Goal: Task Accomplishment & Management: Manage account settings

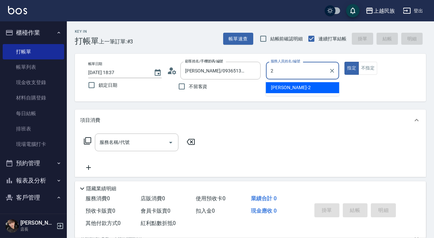
type input "[PERSON_NAME]-2"
type button "true"
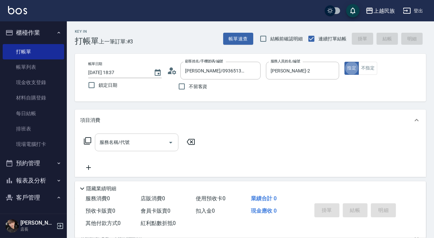
click at [147, 137] on input "服務名稱/代號" at bounding box center [132, 143] width 68 height 12
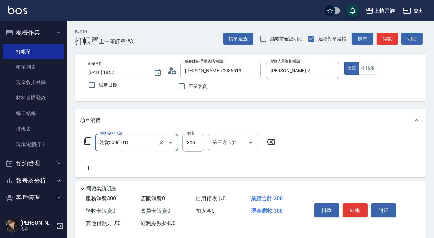
type input "洗髮300(101)"
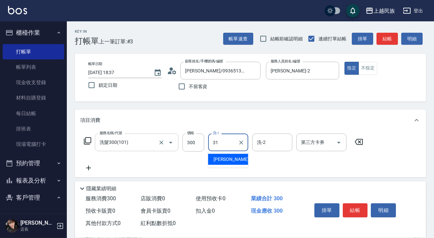
type input "[PERSON_NAME]-31"
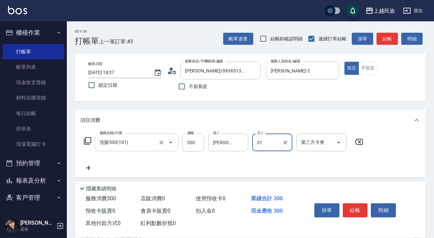
type input "[PERSON_NAME]-31"
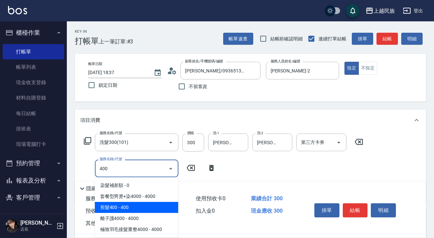
drag, startPoint x: 128, startPoint y: 210, endPoint x: 172, endPoint y: 212, distance: 43.5
click at [129, 209] on span "剪髮400 - 400" at bounding box center [137, 207] width 84 height 11
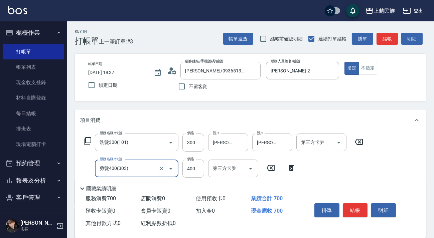
scroll to position [114, 0]
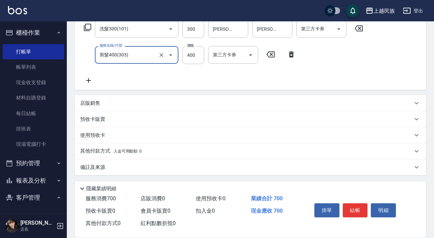
type input "剪髮400(303)"
drag, startPoint x: 309, startPoint y: 175, endPoint x: 307, endPoint y: 170, distance: 4.9
click at [309, 174] on div "備註及來源" at bounding box center [251, 168] width 352 height 16
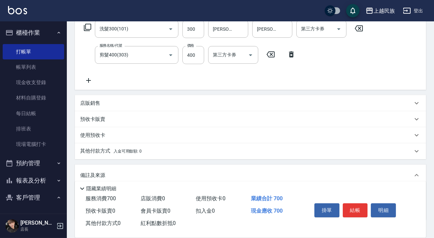
scroll to position [159, 0]
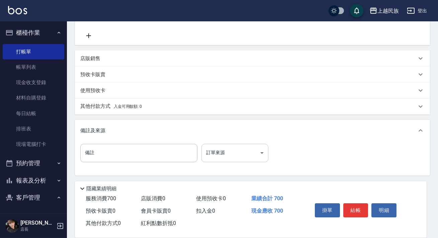
click at [264, 153] on body "上越民族 登出 櫃檯作業 打帳單 帳單列表 現金收支登錄 材料自購登錄 每日結帳 排班表 現場電腦打卡 預約管理 預約管理 單日預約紀錄 單週預約紀錄 報表及…" at bounding box center [219, 39] width 438 height 397
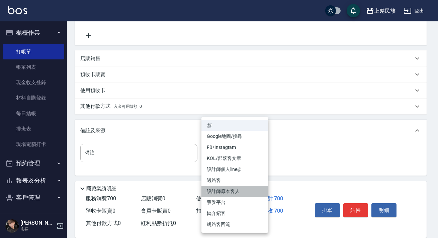
click at [255, 192] on li "設計師原本客人" at bounding box center [234, 191] width 67 height 11
type input "設計師原本客人"
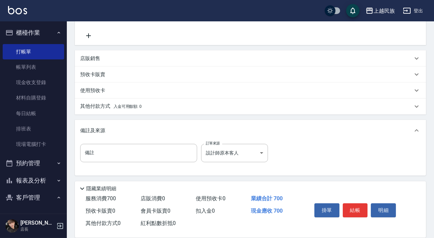
click at [342, 208] on div "掛單 結帳 明細" at bounding box center [355, 211] width 87 height 21
click at [348, 207] on button "結帳" at bounding box center [355, 211] width 25 height 14
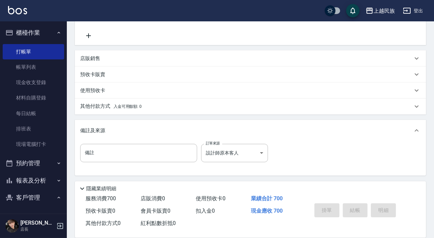
type input "[DATE] 19:10"
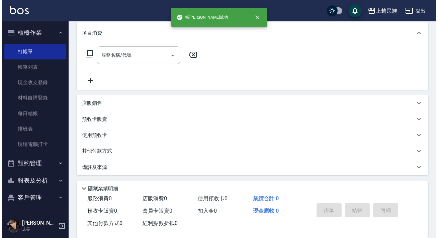
scroll to position [0, 0]
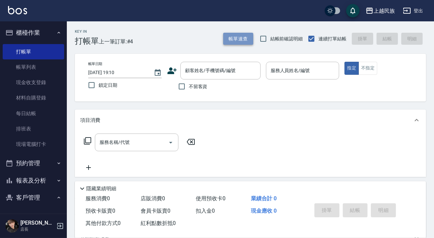
click at [252, 36] on button "帳單速查" at bounding box center [238, 39] width 30 height 12
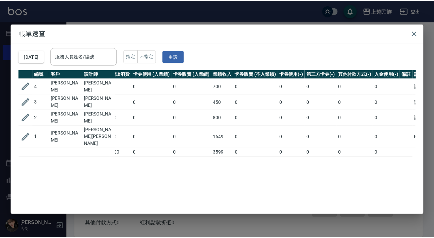
scroll to position [0, 96]
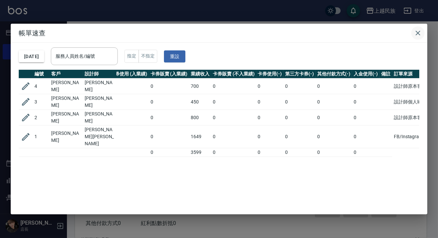
click at [419, 35] on icon "button" at bounding box center [418, 33] width 8 height 8
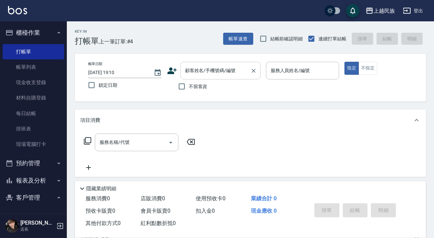
click at [213, 76] on input "顧客姓名/手機號碼/編號" at bounding box center [216, 71] width 64 height 12
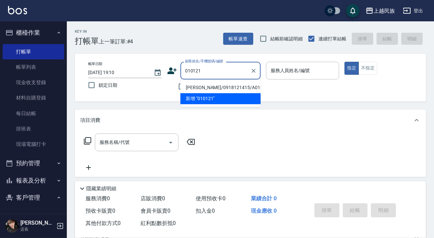
click at [218, 85] on li "[PERSON_NAME]/0918121415/A010121" at bounding box center [221, 87] width 80 height 11
type input "[PERSON_NAME]/0918121415/A010121"
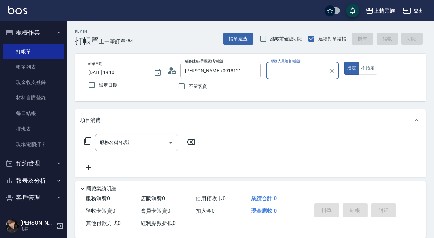
type input "[PERSON_NAME]-2"
click at [345, 62] on button "指定" at bounding box center [352, 68] width 14 height 13
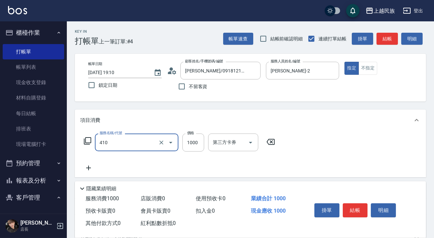
type input "補染(410)"
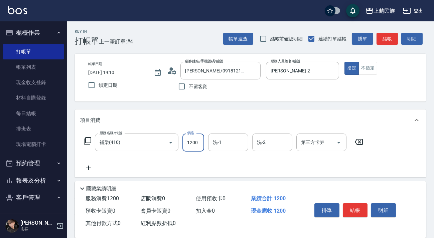
type input "1200"
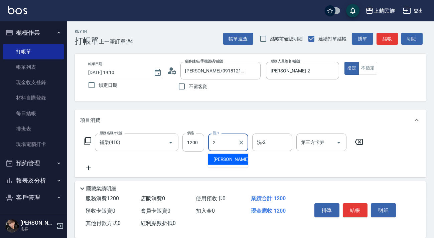
type input "[PERSON_NAME]-2"
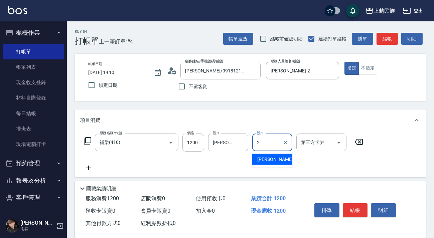
type input "[PERSON_NAME]-2"
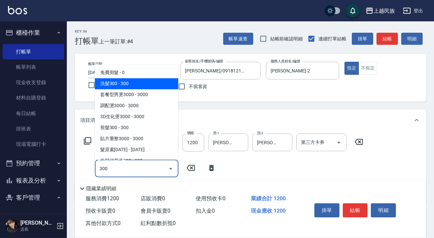
click at [143, 84] on span "洗髮300 - 300" at bounding box center [137, 83] width 84 height 11
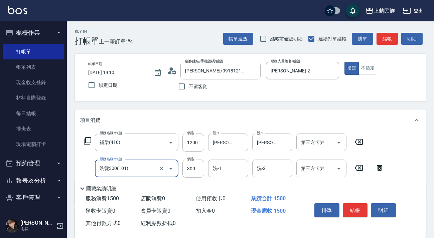
scroll to position [114, 0]
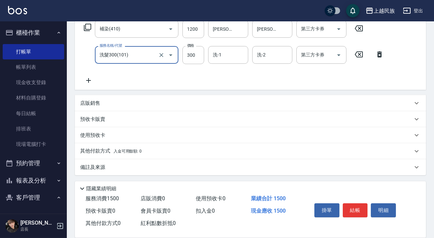
type input "洗髮300(101)"
click at [221, 167] on div "備註及來源" at bounding box center [246, 167] width 333 height 7
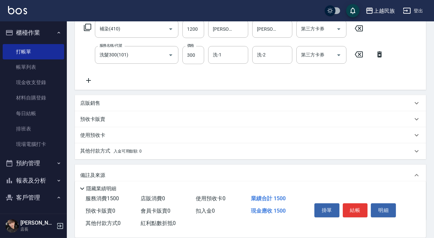
scroll to position [158, 0]
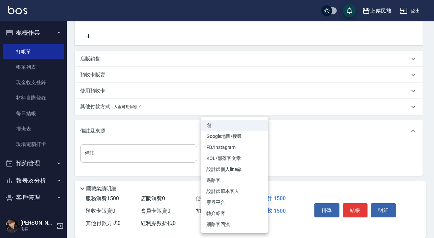
click at [246, 153] on body "上越民族 登出 櫃檯作業 打帳單 帳單列表 現金收支登錄 材料自購登錄 每日結帳 排班表 現場電腦打卡 預約管理 預約管理 單日預約紀錄 單週預約紀錄 報表及…" at bounding box center [217, 40] width 434 height 397
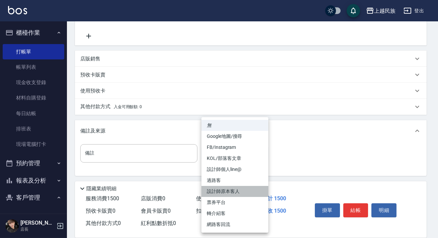
click at [248, 189] on li "設計師原本客人" at bounding box center [234, 191] width 67 height 11
type input "設計師原本客人"
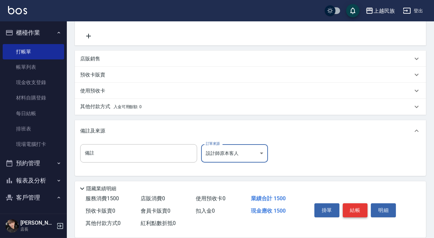
click at [344, 210] on button "結帳" at bounding box center [355, 211] width 25 height 14
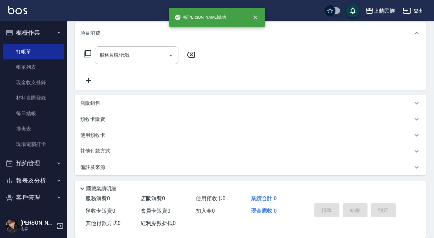
scroll to position [0, 0]
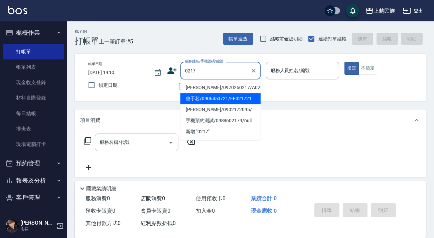
click at [244, 100] on li "曾于芯/0906450721/EF021721" at bounding box center [221, 98] width 80 height 11
type input "曾于芯/0906450721/EF021721"
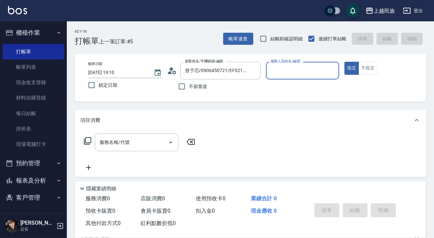
type input "Effie-5"
click at [139, 143] on input "服務名稱/代號" at bounding box center [132, 143] width 68 height 12
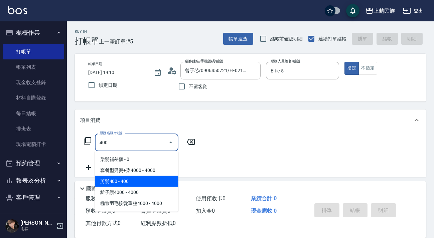
click at [159, 183] on span "剪髮400 - 400" at bounding box center [137, 181] width 84 height 11
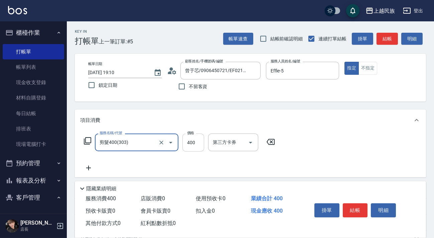
type input "剪髮400(303)"
click at [187, 150] on input "400" at bounding box center [194, 143] width 22 height 18
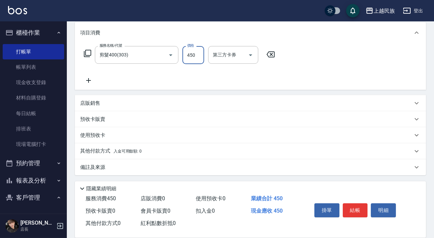
type input "450"
click at [228, 154] on div "其他付款方式 入金可用餘額: 0" at bounding box center [246, 151] width 333 height 7
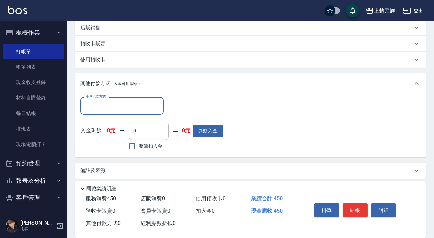
scroll to position [0, 0]
click at [136, 108] on input "其他付款方式" at bounding box center [122, 106] width 78 height 12
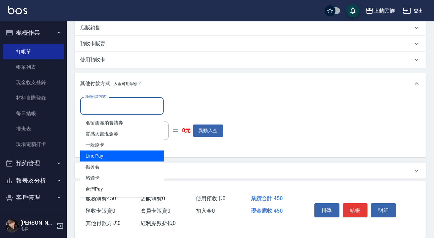
click at [133, 158] on span "Line Pay" at bounding box center [122, 156] width 84 height 11
type input "Line Pay"
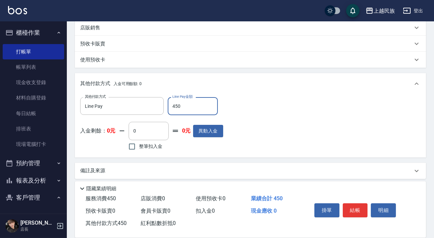
scroll to position [167, 0]
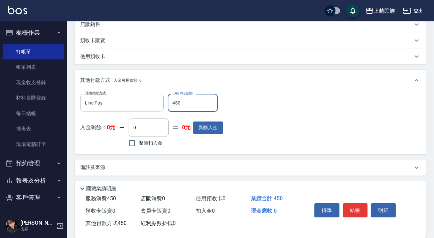
type input "450"
click at [195, 168] on div "備註及來源" at bounding box center [246, 167] width 333 height 7
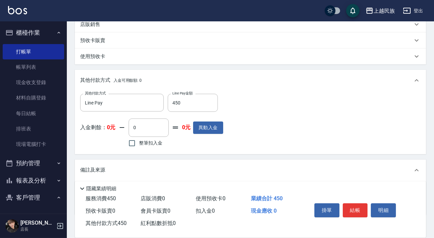
scroll to position [206, 0]
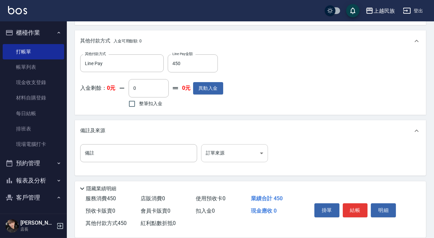
click at [259, 147] on body "上越民族 登出 櫃檯作業 打帳單 帳單列表 現金收支登錄 材料自購登錄 每日結帳 排班表 現場電腦打卡 預約管理 預約管理 單日預約紀錄 單週預約紀錄 報表及…" at bounding box center [217, 16] width 434 height 445
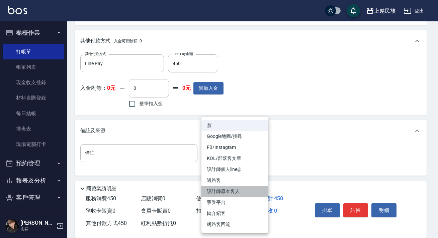
click at [251, 190] on li "設計師原本客人" at bounding box center [234, 191] width 67 height 11
type input "設計師原本客人"
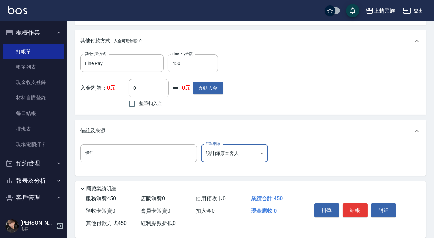
scroll to position [0, 0]
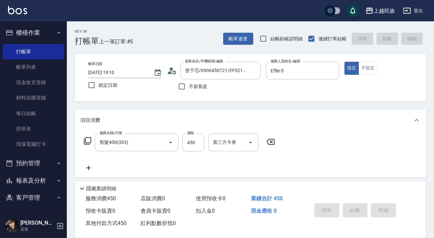
type input "[DATE] 19:11"
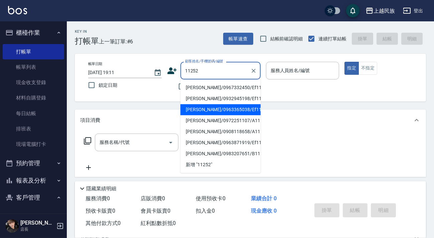
click at [225, 110] on li "[PERSON_NAME]/0963365038/Ef112522" at bounding box center [221, 109] width 80 height 11
type input "[PERSON_NAME]/0963365038/Ef112522"
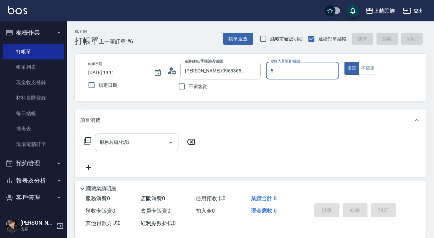
type input "Effie-5"
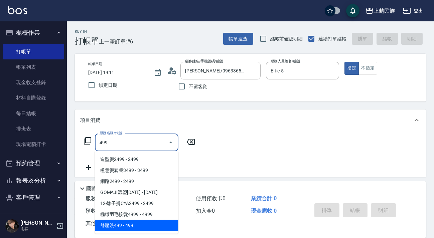
click at [145, 228] on span "舒壓洗499 - 499" at bounding box center [137, 225] width 84 height 11
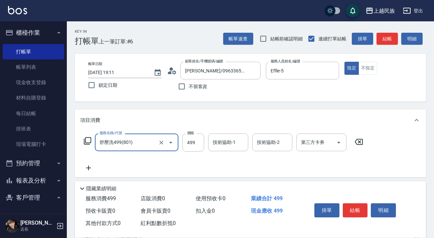
type input "舒壓洗499(801)"
click at [221, 140] on div "技術協助-1 技術協助-1" at bounding box center [228, 143] width 40 height 18
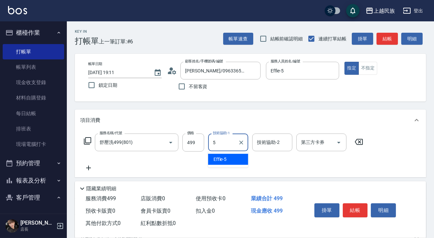
type input "Effie-5"
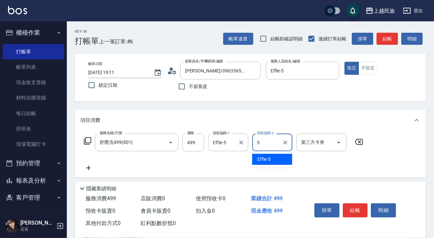
type input "Effie-5"
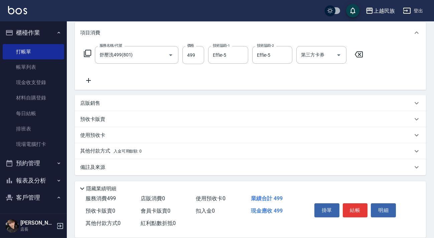
click at [245, 168] on div "備註及來源" at bounding box center [246, 167] width 333 height 7
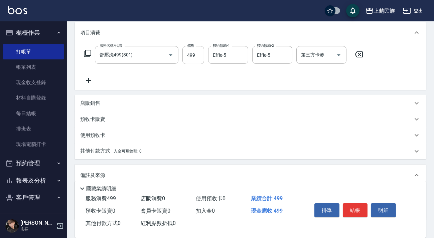
scroll to position [131, 0]
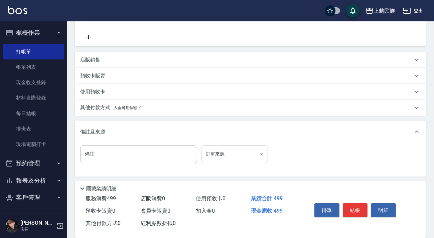
click at [252, 154] on body "上越民族 登出 櫃檯作業 打帳單 帳單列表 現金收支登錄 材料自購登錄 每日結帳 排班表 現場電腦打卡 預約管理 預約管理 單日預約紀錄 單週預約紀錄 報表及…" at bounding box center [217, 54] width 434 height 371
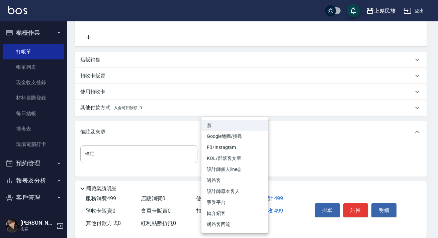
click at [237, 189] on li "設計師原本客人" at bounding box center [234, 191] width 67 height 11
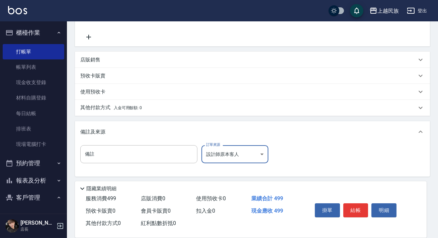
type input "設計師原本客人"
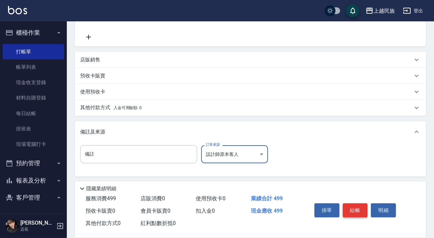
click at [349, 206] on button "結帳" at bounding box center [355, 211] width 25 height 14
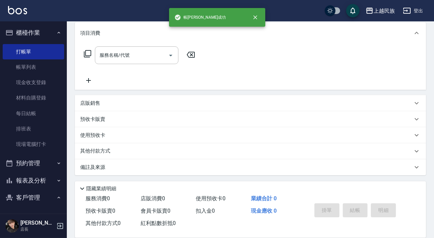
scroll to position [0, 0]
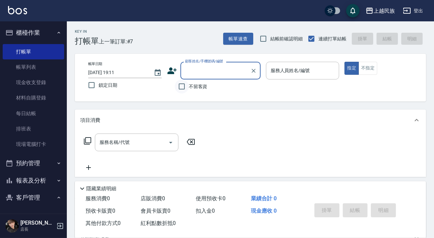
click at [189, 87] on input "不留客資" at bounding box center [182, 87] width 14 height 14
checkbox input "true"
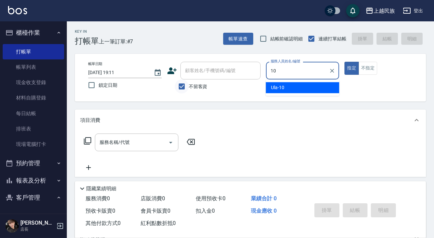
type input "Ula-10"
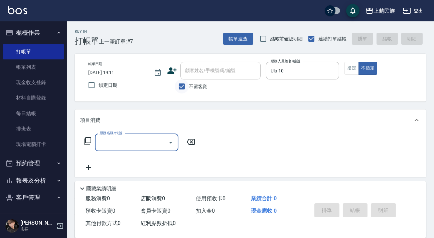
type input "4"
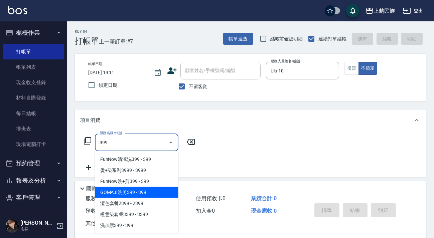
click at [111, 190] on span "GOMAJI洗剪399 - 399" at bounding box center [137, 192] width 84 height 11
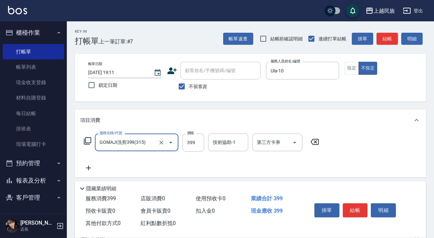
type input "GOMAJI洗剪399(315)"
click at [207, 140] on div "服務名稱/代號 GOMAJI洗剪399(315) 服務名稱/代號 價格 399 價格 技術協助-1 技術協助-1 第三方卡券 第三方卡券" at bounding box center [201, 143] width 243 height 18
click at [199, 141] on input "399" at bounding box center [194, 143] width 22 height 18
type input "499"
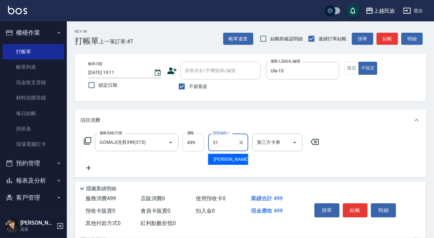
type input "[PERSON_NAME]-31"
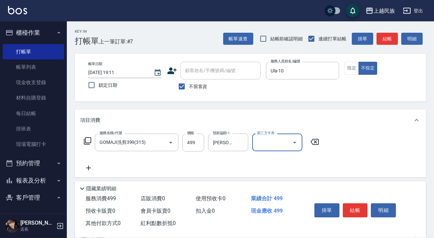
click at [294, 143] on icon "Open" at bounding box center [295, 143] width 8 height 8
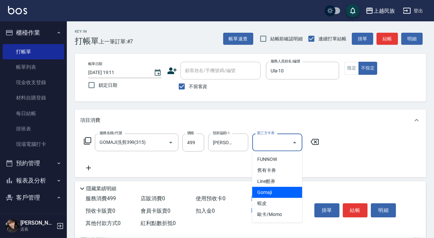
click at [286, 193] on span "Gomaji" at bounding box center [278, 192] width 50 height 11
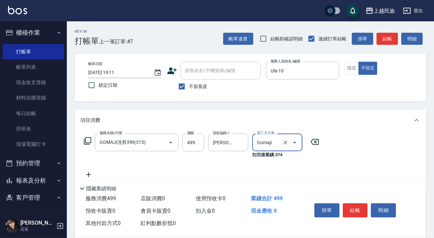
type input "Gomaji"
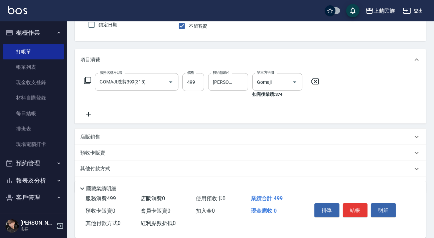
click at [94, 119] on div "服務名稱/代號 GOMAJI洗剪399(315) 服務名稱/代號 價格 499 價格 技術協助-1 [PERSON_NAME]-31 技術協助-1 第三方卡券…" at bounding box center [251, 97] width 352 height 53
click at [92, 117] on icon at bounding box center [88, 114] width 17 height 8
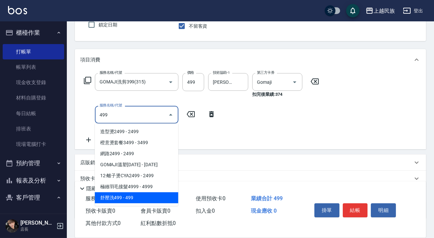
click at [127, 197] on span "舒壓洗499 - 499" at bounding box center [137, 198] width 84 height 11
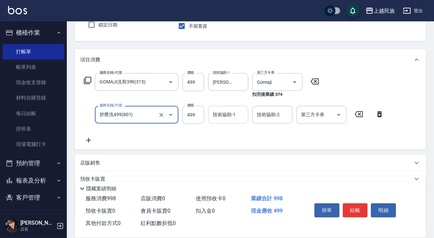
type input "舒壓洗499(801)"
click at [220, 116] on div "技術協助-1 技術協助-1" at bounding box center [228, 115] width 40 height 18
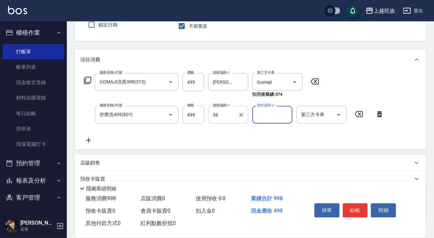
type input "忠堅-36"
type input "[PERSON_NAME]-31"
click at [243, 82] on icon "Clear" at bounding box center [241, 82] width 7 height 7
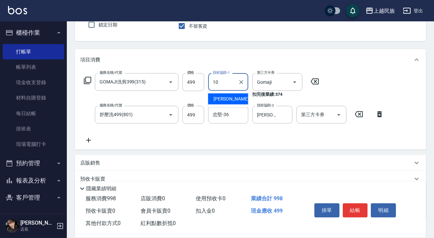
type input "Ula-10"
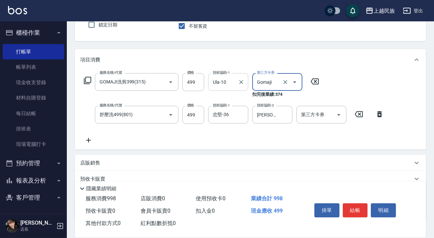
scroll to position [104, 0]
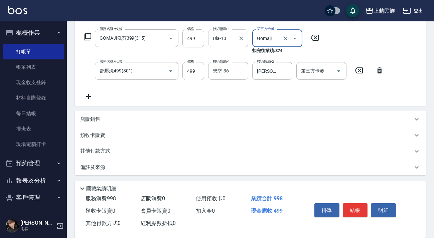
click at [245, 166] on div "備註及來源" at bounding box center [246, 167] width 333 height 7
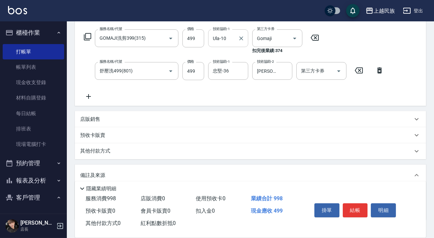
click at [244, 154] on div "其他付款方式" at bounding box center [246, 151] width 333 height 7
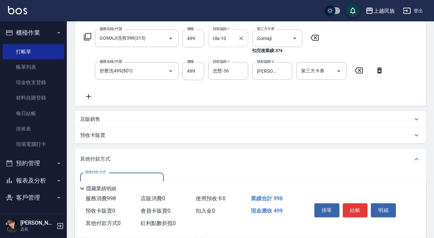
scroll to position [186, 0]
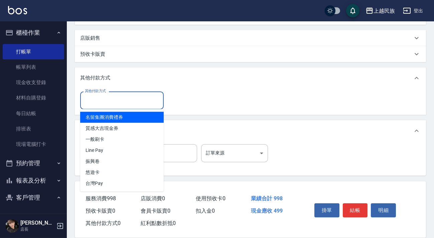
click at [109, 101] on input "其他付款方式" at bounding box center [122, 101] width 78 height 12
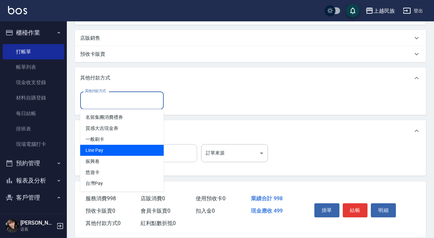
drag, startPoint x: 122, startPoint y: 150, endPoint x: 127, endPoint y: 146, distance: 6.9
click at [124, 147] on span "Line Pay" at bounding box center [122, 150] width 84 height 11
type input "Line Pay"
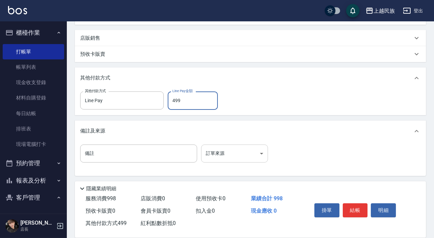
type input "499"
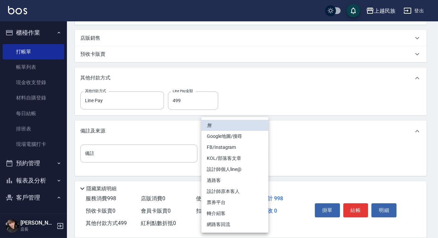
click at [249, 153] on body "上越民族 登出 櫃檯作業 打帳單 帳單列表 現金收支登錄 材料自購登錄 每日結帳 排班表 現場電腦打卡 預約管理 預約管理 單日預約紀錄 單週預約紀錄 報表及…" at bounding box center [219, 26] width 438 height 425
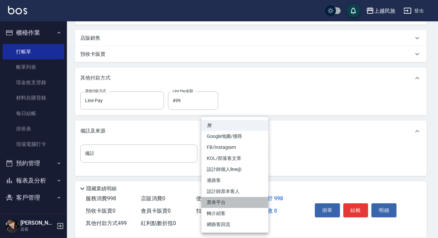
click at [239, 199] on li "票券平台" at bounding box center [234, 202] width 67 height 11
type input "票券平台"
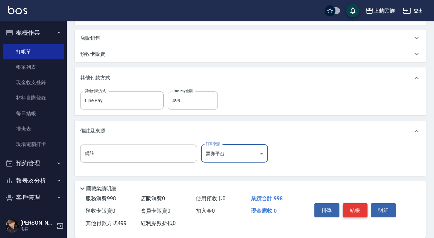
click at [362, 211] on button "結帳" at bounding box center [355, 211] width 25 height 14
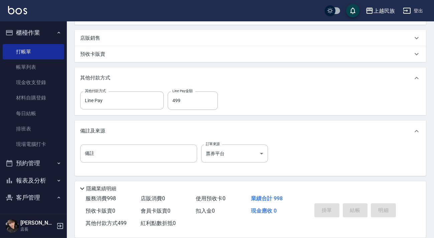
type input "[DATE] 19:12"
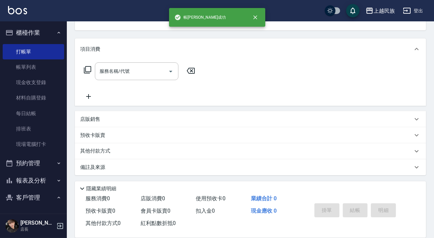
scroll to position [0, 0]
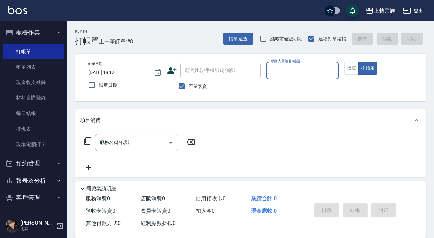
drag, startPoint x: 198, startPoint y: 85, endPoint x: 198, endPoint y: 74, distance: 11.4
click at [198, 84] on span "不留客資" at bounding box center [198, 86] width 19 height 7
click at [189, 84] on input "不留客資" at bounding box center [182, 87] width 14 height 14
checkbox input "false"
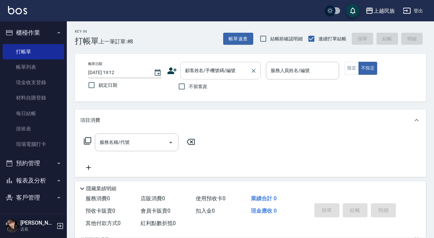
click at [199, 69] on div "顧客姓名/手機號碼/編號 顧客姓名/手機號碼/編號" at bounding box center [221, 71] width 80 height 18
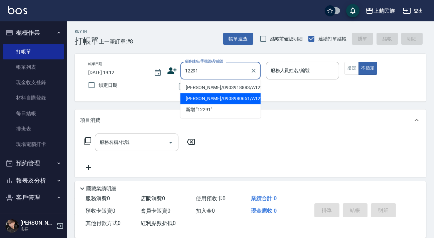
click at [223, 94] on li "[PERSON_NAME]/0908980651/A122911" at bounding box center [221, 98] width 80 height 11
type input "[PERSON_NAME]/0908980651/A122911"
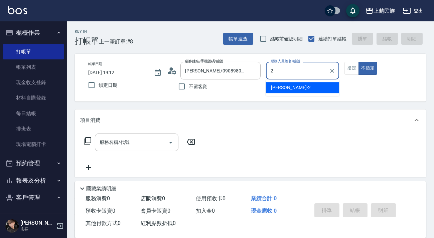
type input "[PERSON_NAME]-2"
type button "false"
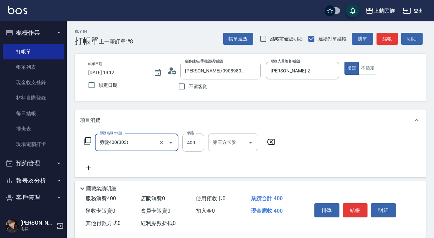
type input "剪髮400(303)"
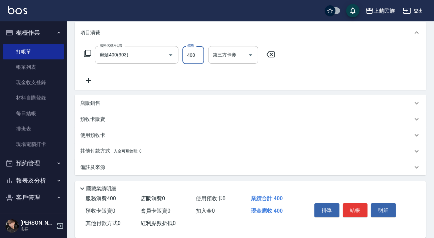
click at [241, 166] on div "備註及來源" at bounding box center [246, 167] width 333 height 7
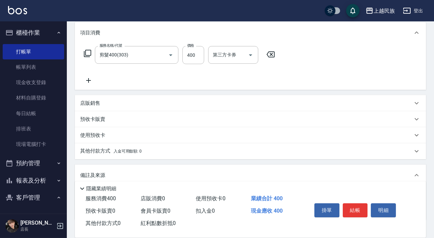
scroll to position [131, 0]
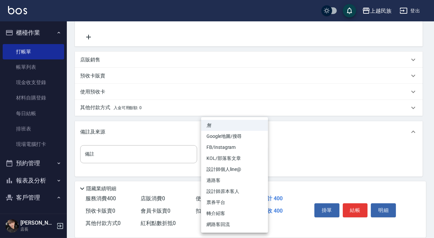
drag, startPoint x: 248, startPoint y: 154, endPoint x: 255, endPoint y: 157, distance: 7.5
click at [248, 154] on body "上越民族 登出 櫃檯作業 打帳單 帳單列表 現金收支登錄 材料自購登錄 每日結帳 排班表 現場電腦打卡 預約管理 預約管理 單日預約紀錄 單週預約紀錄 報表及…" at bounding box center [217, 54] width 434 height 371
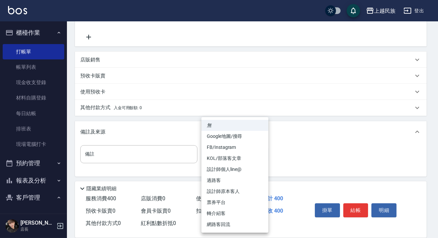
click at [247, 193] on li "設計師原本客人" at bounding box center [234, 191] width 67 height 11
type input "設計師原本客人"
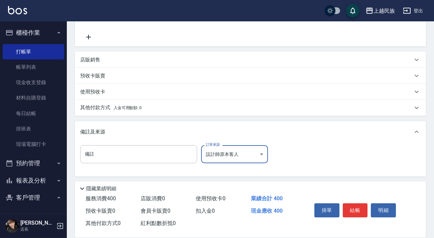
click at [350, 209] on button "結帳" at bounding box center [355, 211] width 25 height 14
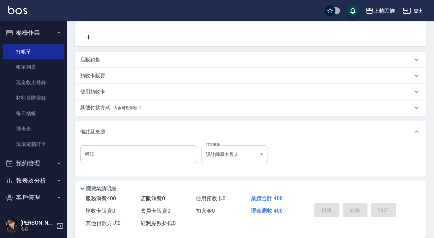
type input "[DATE] 19:15"
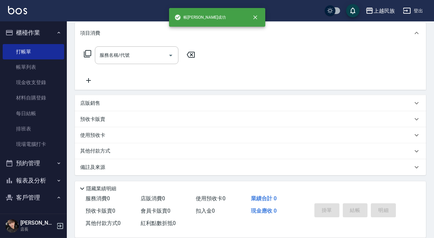
scroll to position [0, 0]
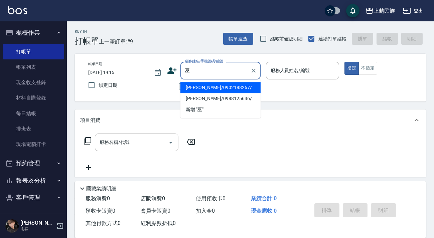
click at [230, 89] on li "[PERSON_NAME]/0902188267/" at bounding box center [221, 87] width 80 height 11
type input "[PERSON_NAME]/0902188267/"
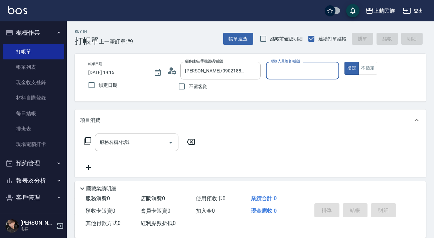
type input "8"
type input "Ula-10"
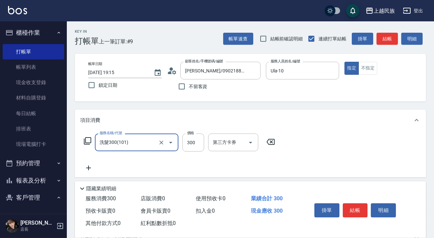
type input "洗髮300(101)"
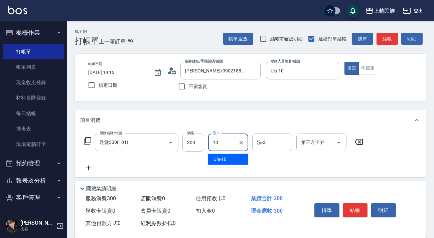
type input "Ula-10"
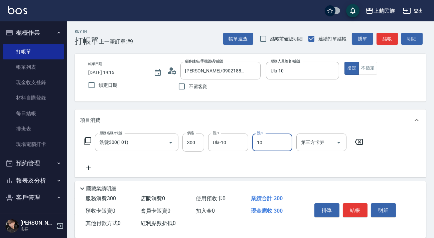
type input "Ula-10"
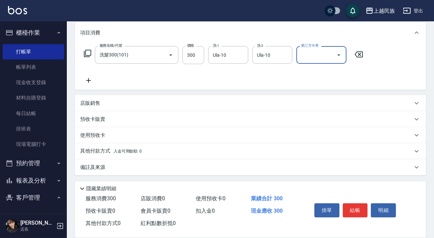
click at [232, 168] on div "備註及來源" at bounding box center [246, 167] width 333 height 7
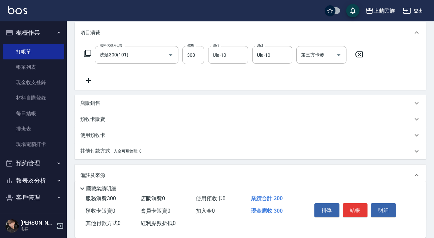
scroll to position [132, 0]
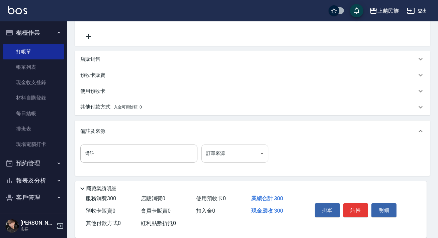
click at [255, 148] on body "上越民族 登出 櫃檯作業 打帳單 帳單列表 現金收支登錄 材料自購登錄 每日結帳 排班表 現場電腦打卡 預約管理 預約管理 單日預約紀錄 單週預約紀錄 報表及…" at bounding box center [219, 53] width 438 height 371
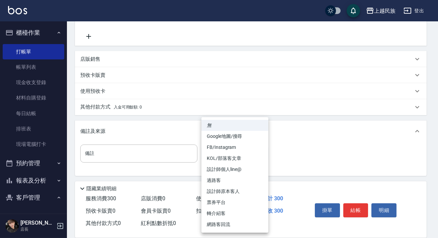
click at [293, 139] on div at bounding box center [219, 119] width 438 height 238
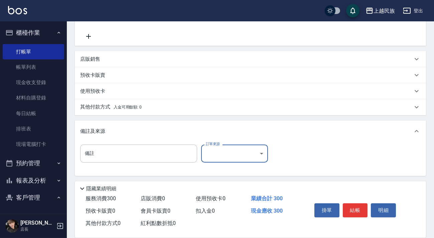
click at [347, 204] on button "結帳" at bounding box center [355, 211] width 25 height 14
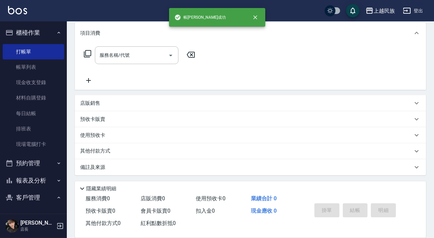
scroll to position [0, 0]
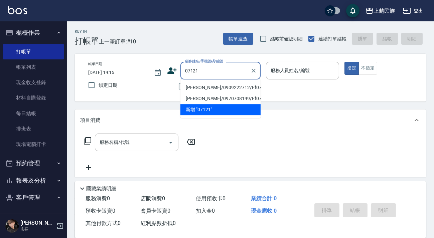
click at [235, 89] on li "[PERSON_NAME]/0909222712/Ef071212" at bounding box center [221, 87] width 80 height 11
type input "[PERSON_NAME]/0909222712/Ef071212"
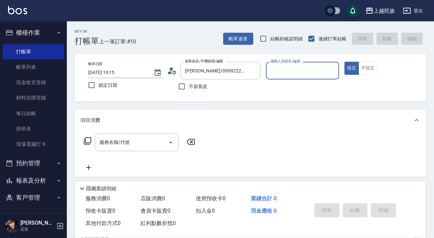
type input "Effie-5"
click at [345, 62] on button "指定" at bounding box center [352, 68] width 14 height 13
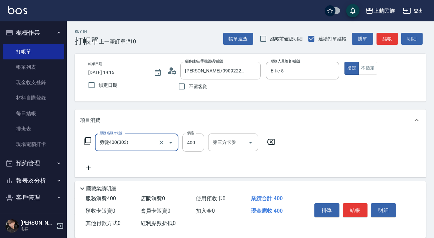
type input "剪髮400(303)"
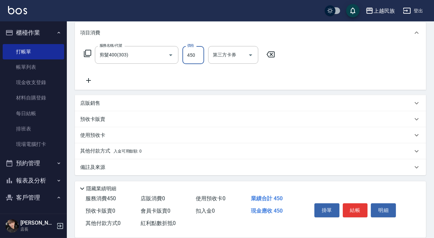
type input "450"
drag, startPoint x: 262, startPoint y: 175, endPoint x: 267, endPoint y: 173, distance: 4.8
click at [263, 174] on div "備註及來源" at bounding box center [251, 168] width 352 height 16
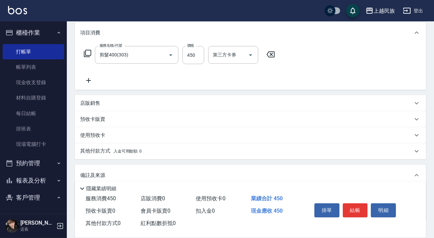
scroll to position [132, 0]
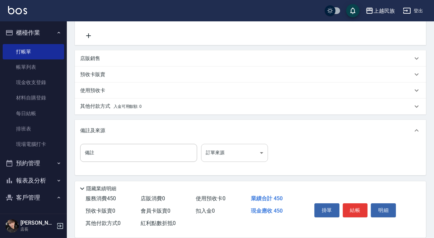
click at [265, 153] on body "上越民族 登出 櫃檯作業 打帳單 帳單列表 現金收支登錄 材料自購登錄 每日結帳 排班表 現場電腦打卡 預約管理 預約管理 單日預約紀錄 單週預約紀錄 報表及…" at bounding box center [217, 53] width 434 height 371
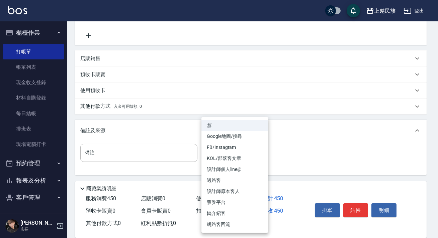
click at [247, 193] on li "設計師原本客人" at bounding box center [234, 191] width 67 height 11
type input "設計師原本客人"
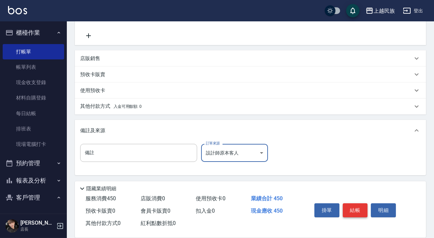
click at [348, 209] on button "結帳" at bounding box center [355, 211] width 25 height 14
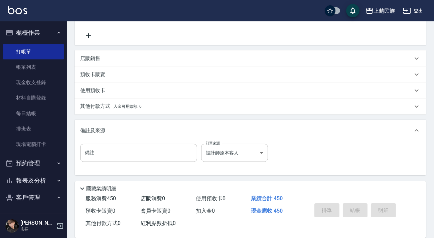
type input "[DATE] 19:16"
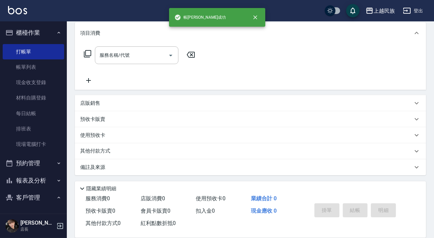
scroll to position [0, 0]
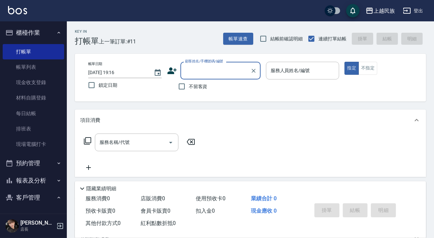
click at [194, 74] on input "顧客姓名/手機號碼/編號" at bounding box center [216, 71] width 64 height 12
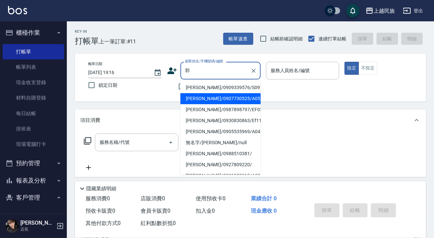
click at [222, 103] on li "[PERSON_NAME]/0907730525/A051411" at bounding box center [221, 98] width 80 height 11
type input "[PERSON_NAME]/0907730525/A051411"
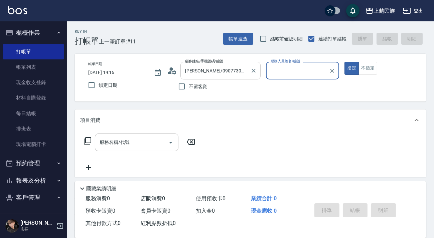
type input "[PERSON_NAME]-2"
click at [171, 75] on icon at bounding box center [172, 71] width 10 height 10
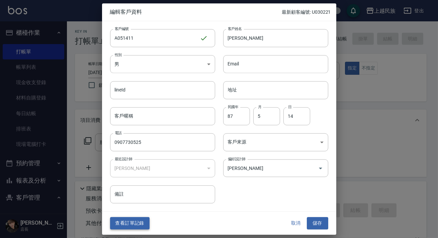
click at [136, 221] on button "查看訂單記錄" at bounding box center [129, 224] width 39 height 12
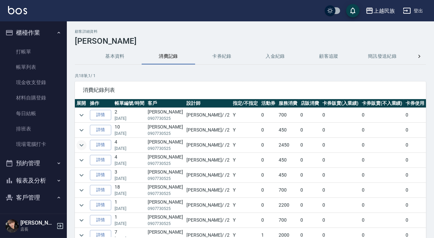
click at [82, 143] on icon "expand row" at bounding box center [82, 145] width 8 height 8
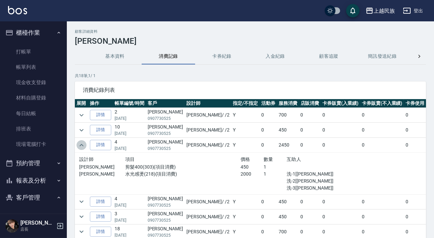
click at [83, 145] on icon "expand row" at bounding box center [82, 145] width 8 height 8
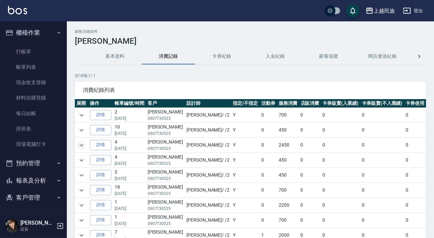
click at [25, 14] on img at bounding box center [17, 10] width 19 height 8
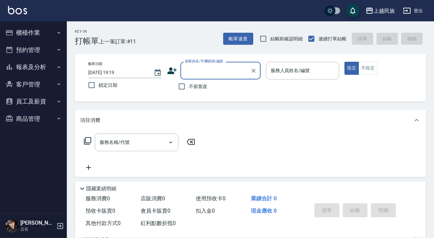
click at [42, 66] on button "報表及分析" at bounding box center [34, 67] width 62 height 17
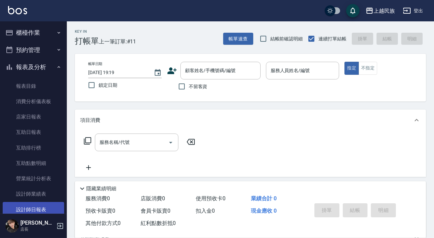
click at [44, 204] on link "設計師日報表" at bounding box center [34, 209] width 62 height 15
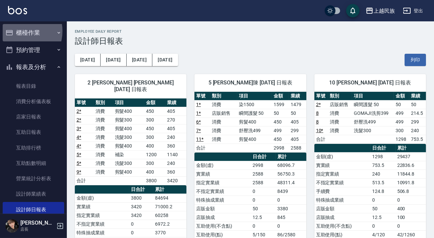
click at [19, 31] on button "櫃檯作業" at bounding box center [34, 32] width 62 height 17
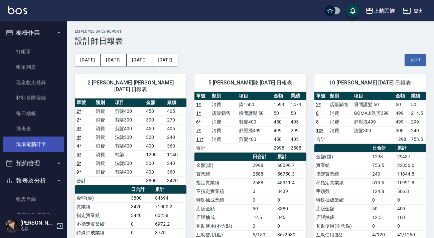
click at [43, 141] on link "現場電腦打卡" at bounding box center [34, 144] width 62 height 15
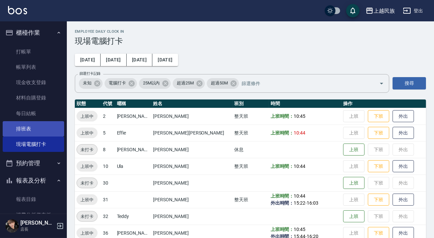
click at [36, 128] on link "排班表" at bounding box center [34, 128] width 62 height 15
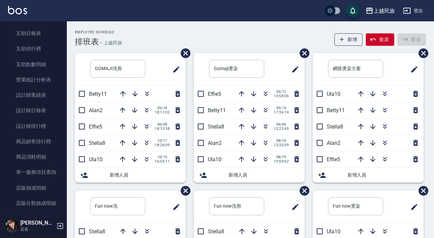
scroll to position [334, 0]
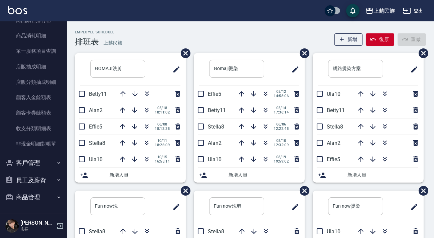
click at [38, 165] on button "客戶管理" at bounding box center [34, 163] width 62 height 17
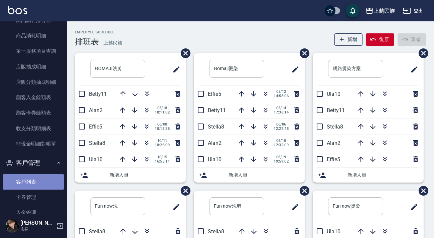
click at [39, 181] on link "客戶列表" at bounding box center [34, 182] width 62 height 15
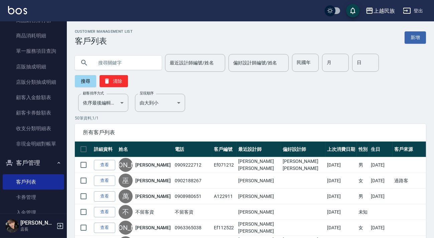
click at [136, 63] on input "text" at bounding box center [125, 63] width 63 height 18
type input "[PERSON_NAME]"
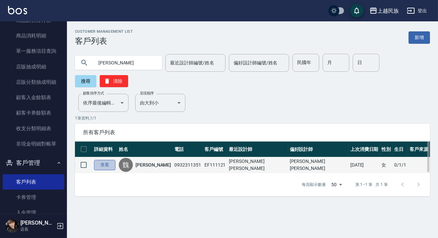
click at [111, 163] on link "查看" at bounding box center [104, 165] width 21 height 10
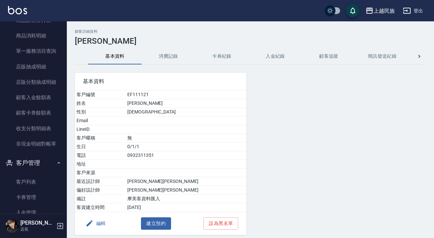
click at [159, 58] on button "消費記錄" at bounding box center [169, 57] width 54 height 16
